Goal: Task Accomplishment & Management: Use online tool/utility

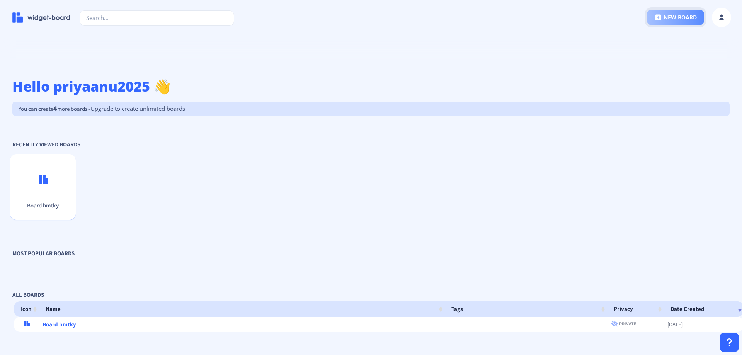
click at [676, 21] on button "new board" at bounding box center [675, 17] width 57 height 15
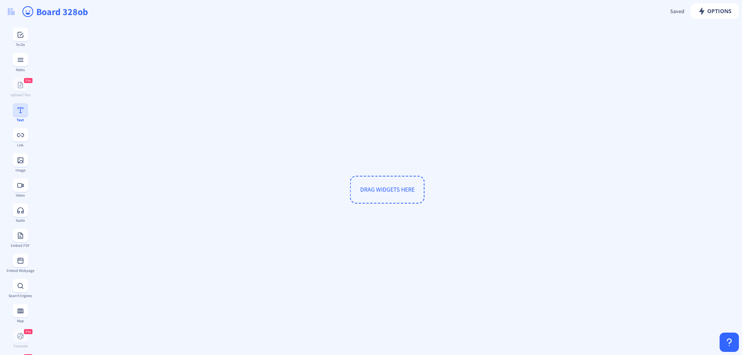
click at [19, 114] on rect at bounding box center [21, 110] width 8 height 8
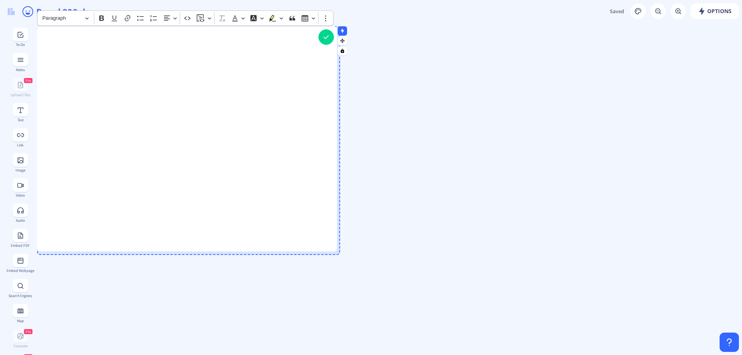
drag, startPoint x: 163, startPoint y: 170, endPoint x: 336, endPoint y: 250, distance: 190.7
click at [336, 250] on div at bounding box center [335, 250] width 4 height 4
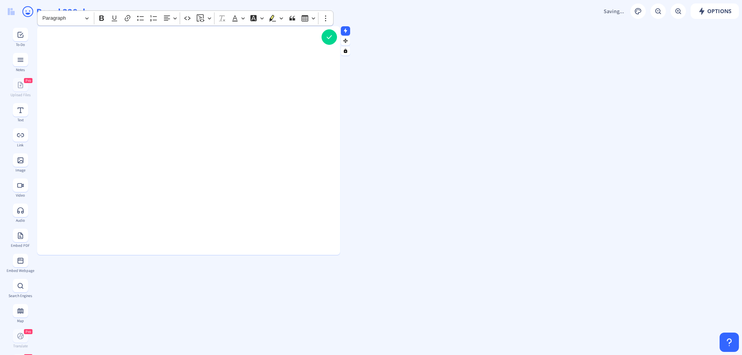
scroll to position [165, 0]
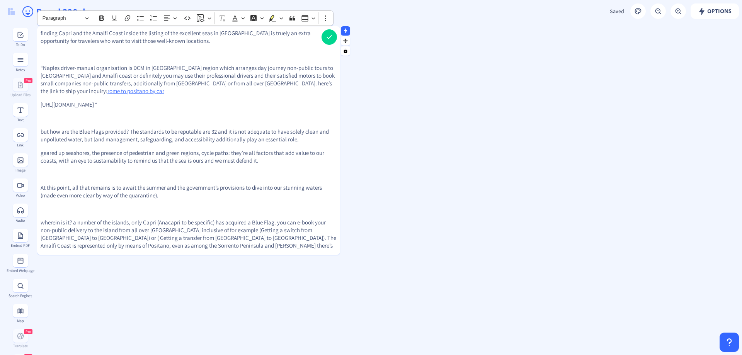
click at [273, 114] on p "Rich Text Editor, main" at bounding box center [189, 118] width 296 height 8
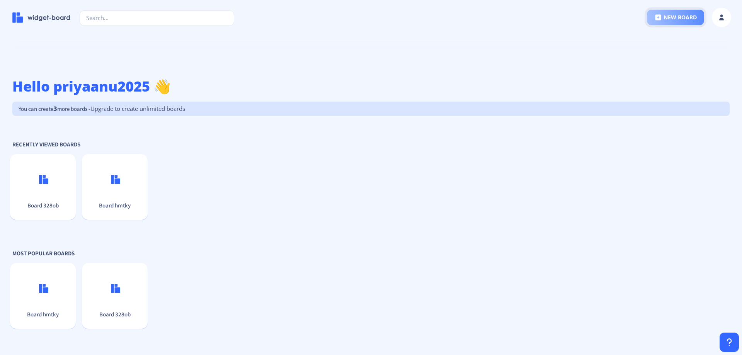
click at [675, 16] on button "new board" at bounding box center [675, 17] width 57 height 15
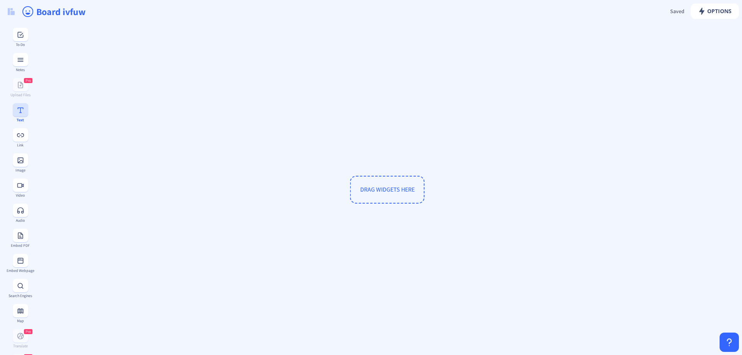
click at [18, 117] on div "Text" at bounding box center [20, 112] width 28 height 19
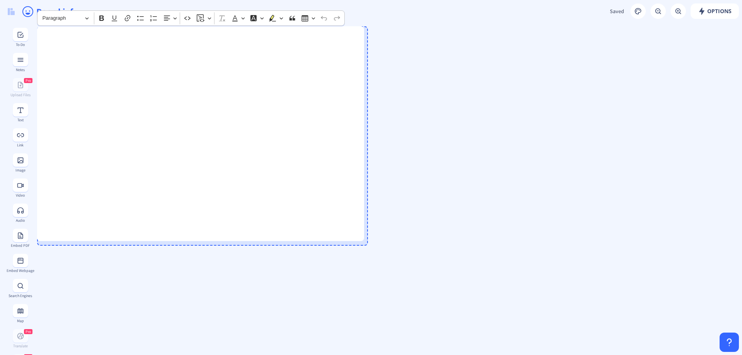
drag, startPoint x: 163, startPoint y: 171, endPoint x: 363, endPoint y: 240, distance: 211.9
click at [363, 240] on div at bounding box center [362, 239] width 4 height 4
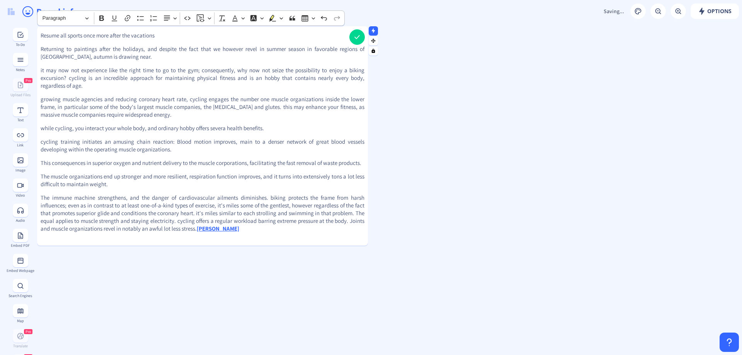
scroll to position [50, 0]
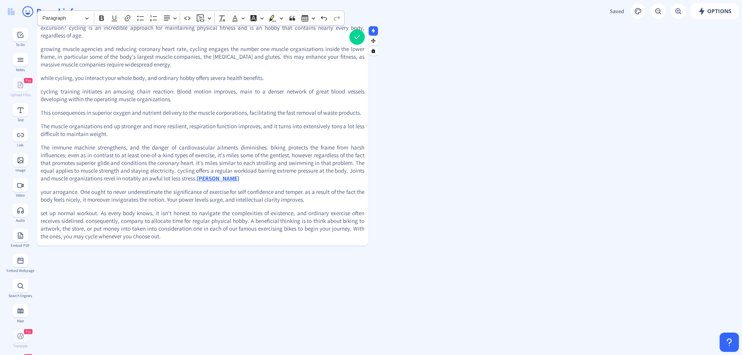
click at [247, 171] on p "The immune machine strengthens, and the danger of cardiovascular ailments dimin…" at bounding box center [203, 163] width 324 height 39
